Goal: Find specific page/section: Find specific page/section

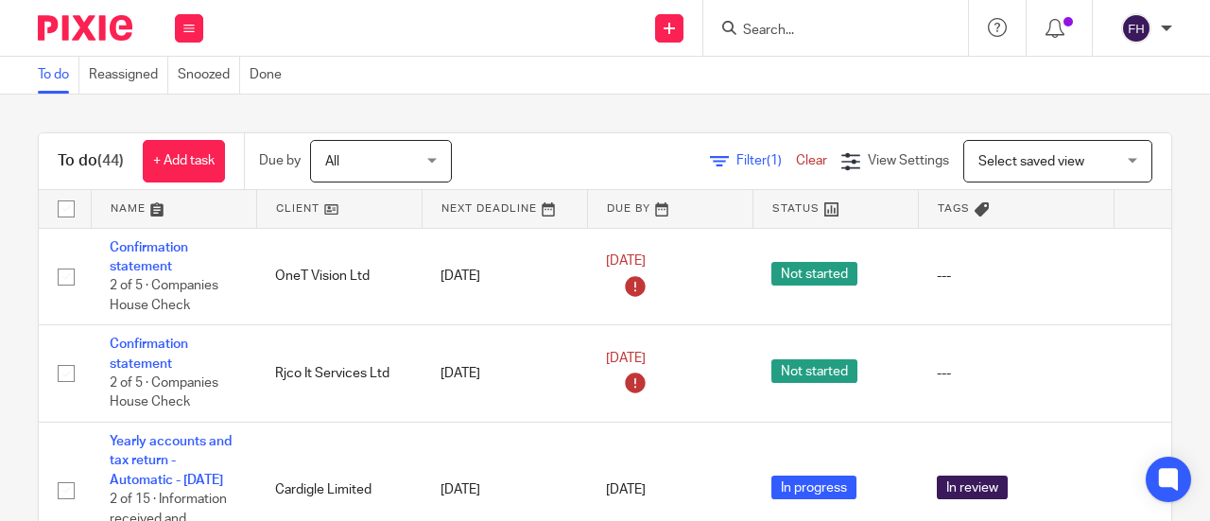
click at [768, 31] on input "Search" at bounding box center [826, 31] width 170 height 17
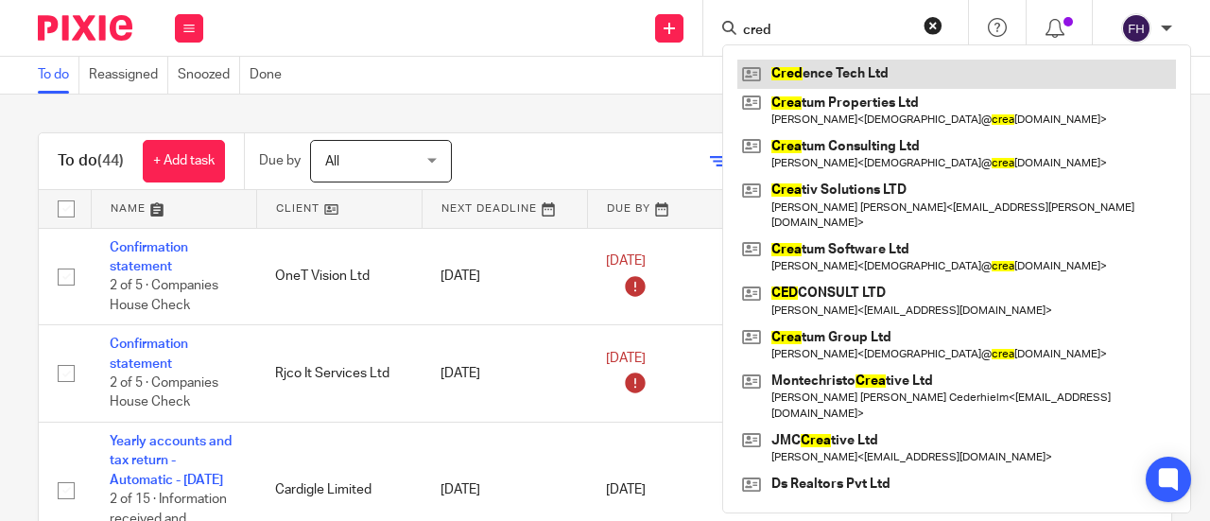
type input "cred"
click at [818, 71] on link at bounding box center [956, 74] width 439 height 28
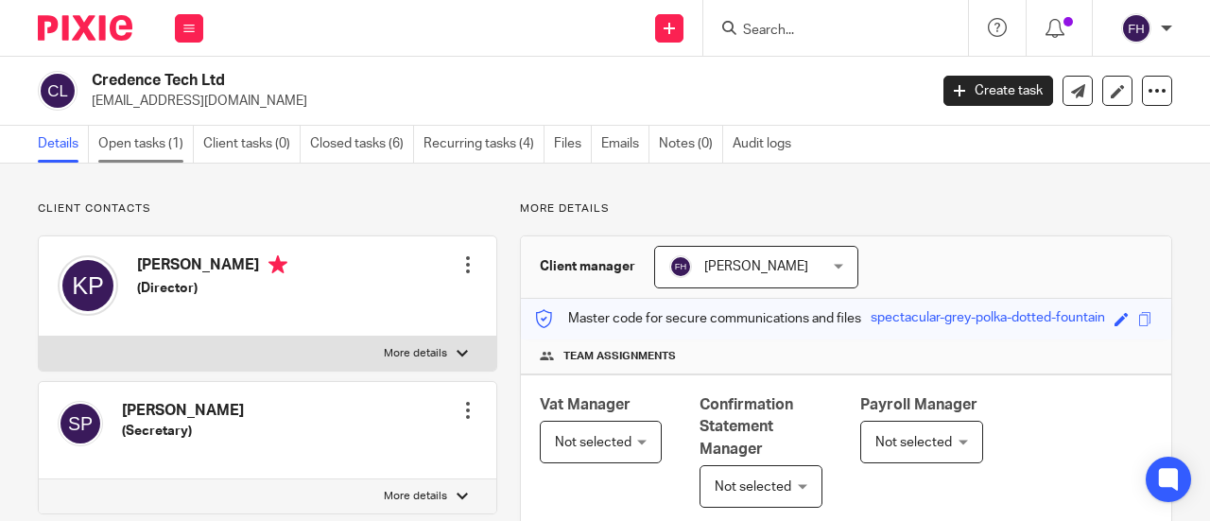
click at [142, 141] on link "Open tasks (1)" at bounding box center [145, 144] width 95 height 37
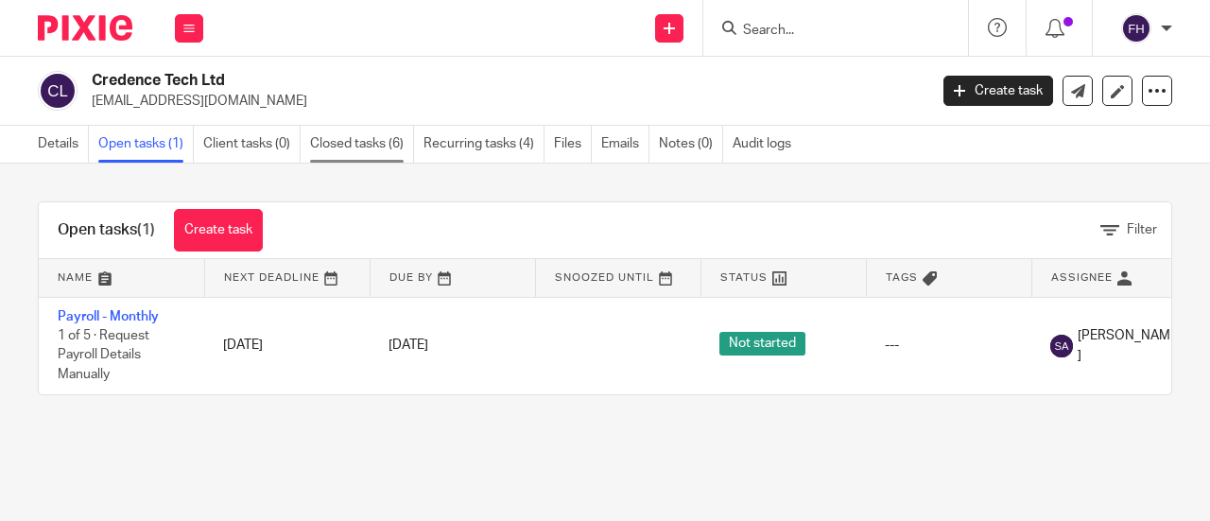
click at [381, 140] on link "Closed tasks (6)" at bounding box center [362, 144] width 104 height 37
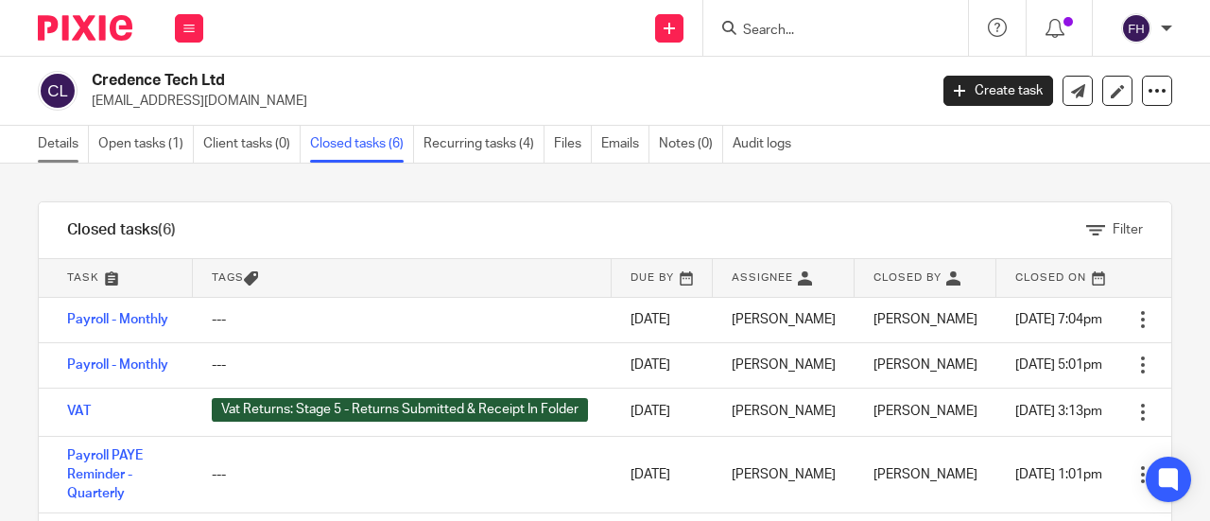
click at [64, 141] on link "Details" at bounding box center [63, 144] width 51 height 37
click at [736, 84] on h2 "Credence Tech Ltd" at bounding box center [421, 81] width 659 height 20
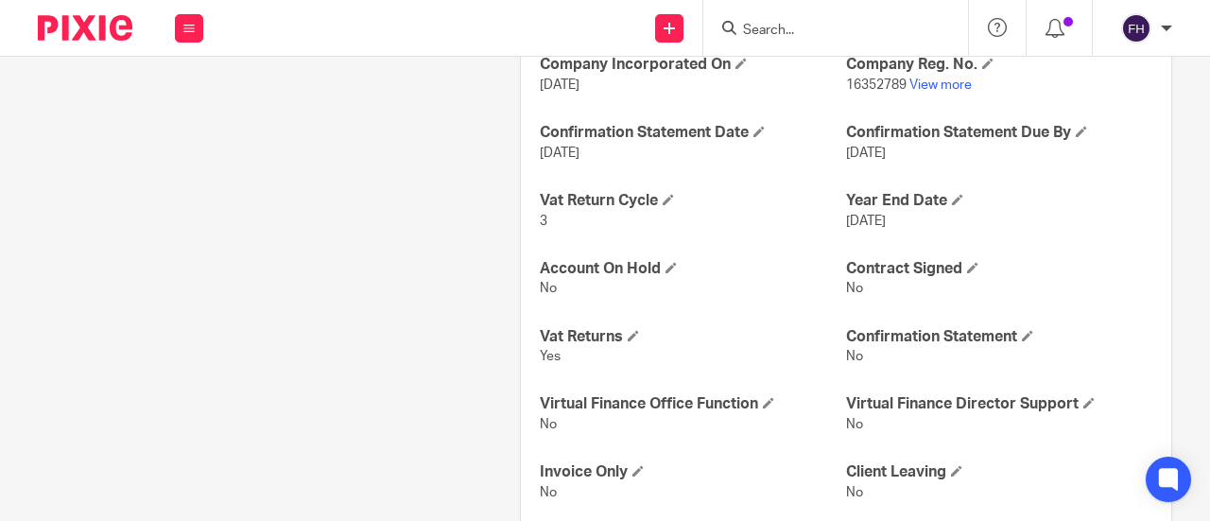
scroll to position [921, 0]
click at [919, 93] on link "View more" at bounding box center [940, 85] width 62 height 13
